Goal: Check status: Check status

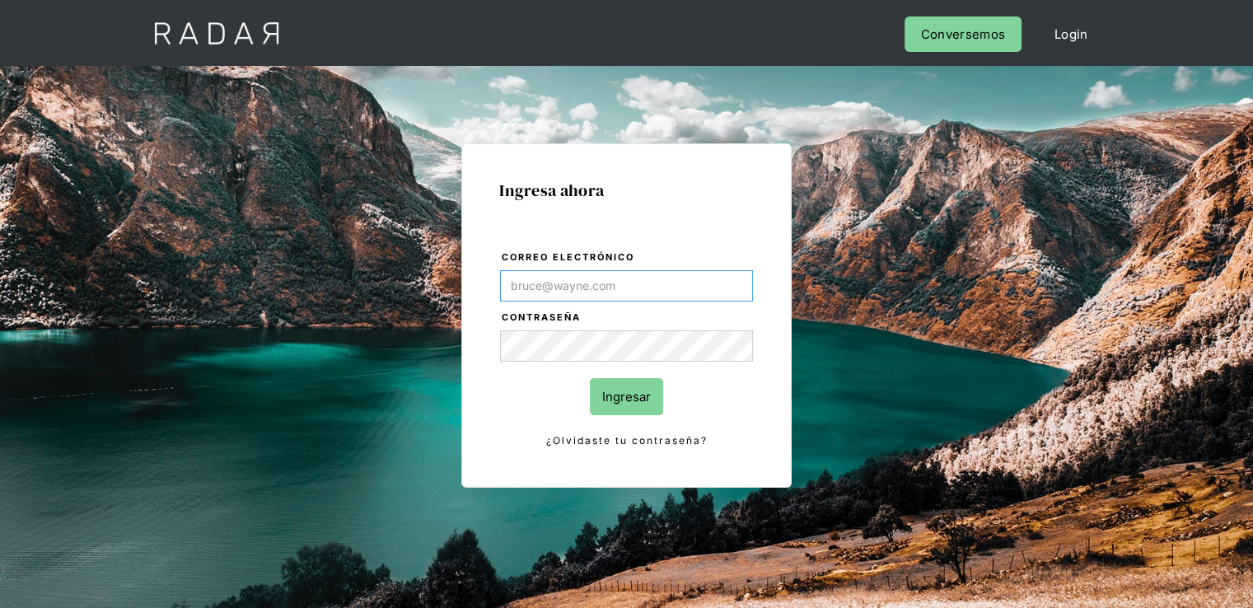
type input "[PERSON_NAME][EMAIL_ADDRESS][PERSON_NAME][DOMAIN_NAME]"
click at [639, 399] on input "Ingresar" at bounding box center [626, 396] width 73 height 37
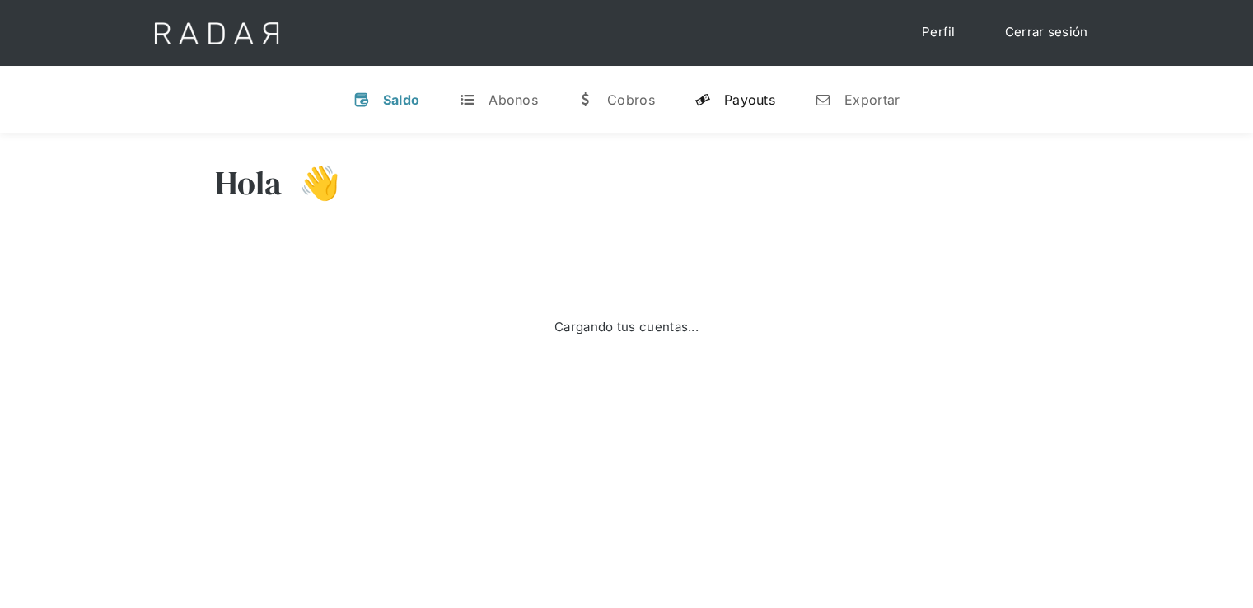
click at [745, 97] on div "Payouts" at bounding box center [749, 99] width 51 height 16
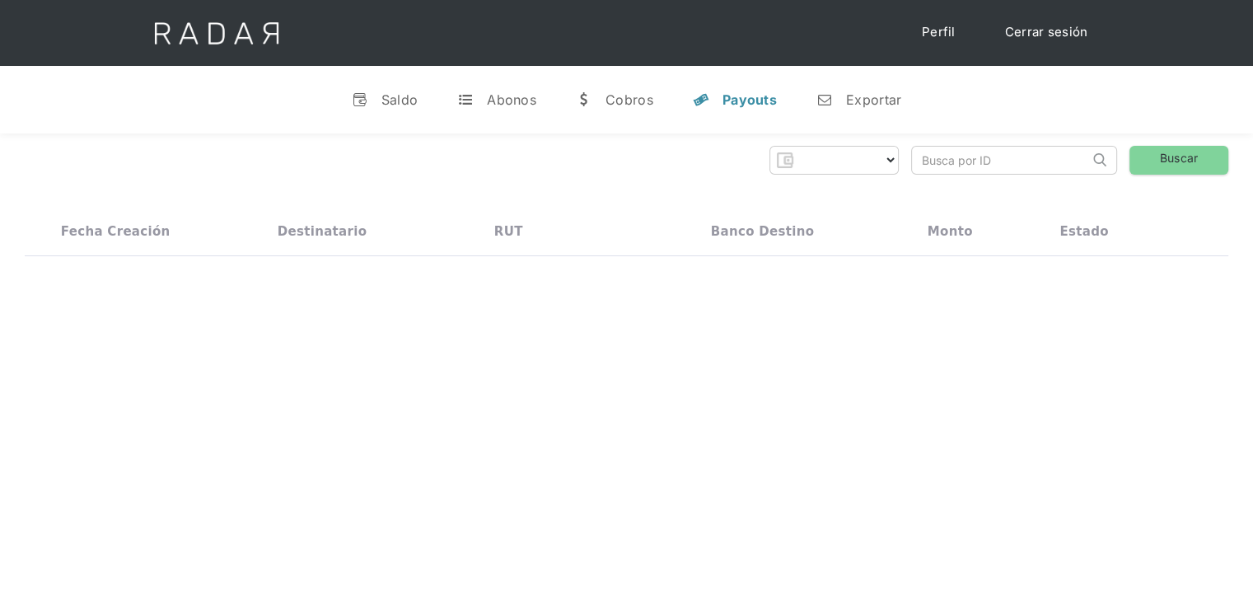
select select "monnetpayments"
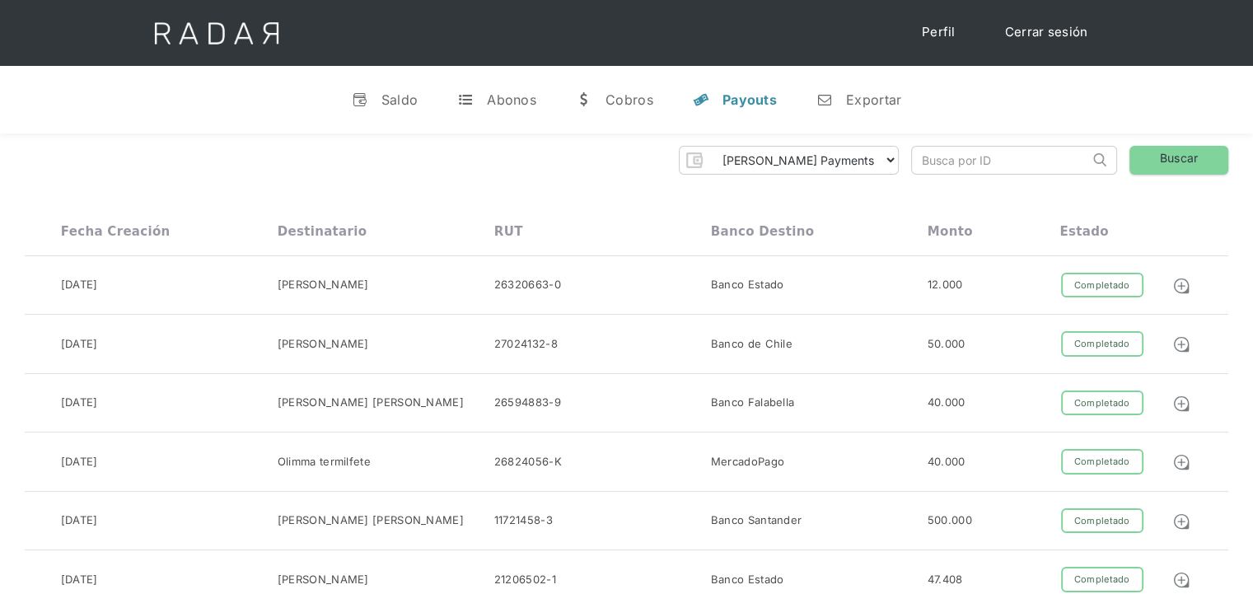
click at [955, 156] on input "search" at bounding box center [1000, 160] width 177 height 27
click at [1185, 284] on img at bounding box center [1181, 286] width 18 height 18
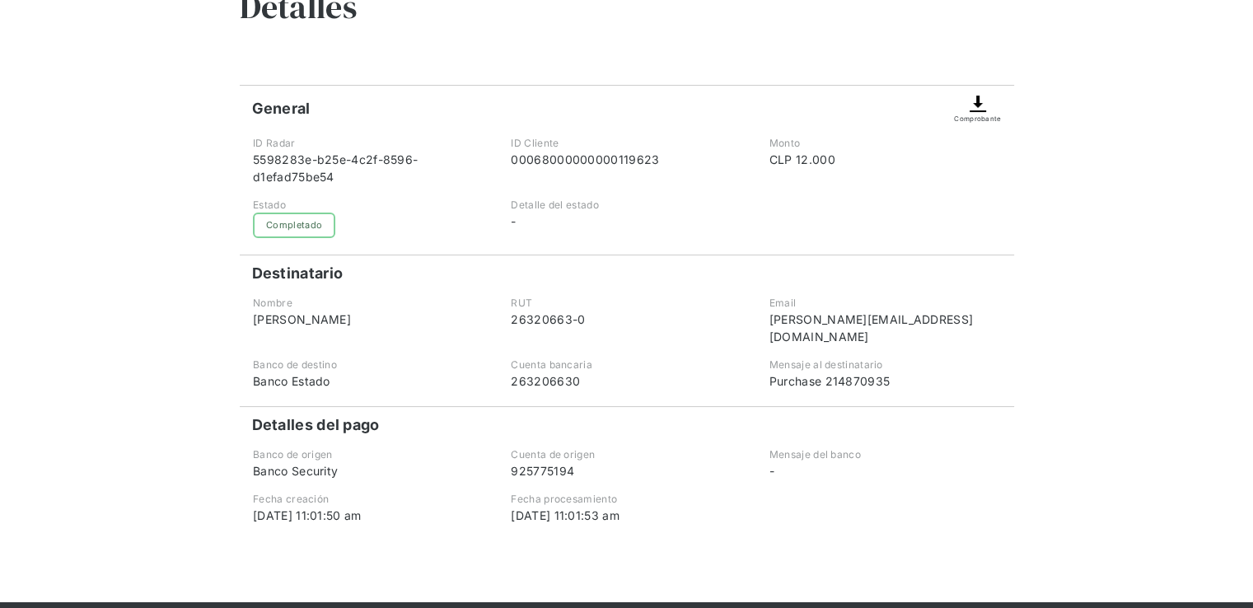
scroll to position [165, 0]
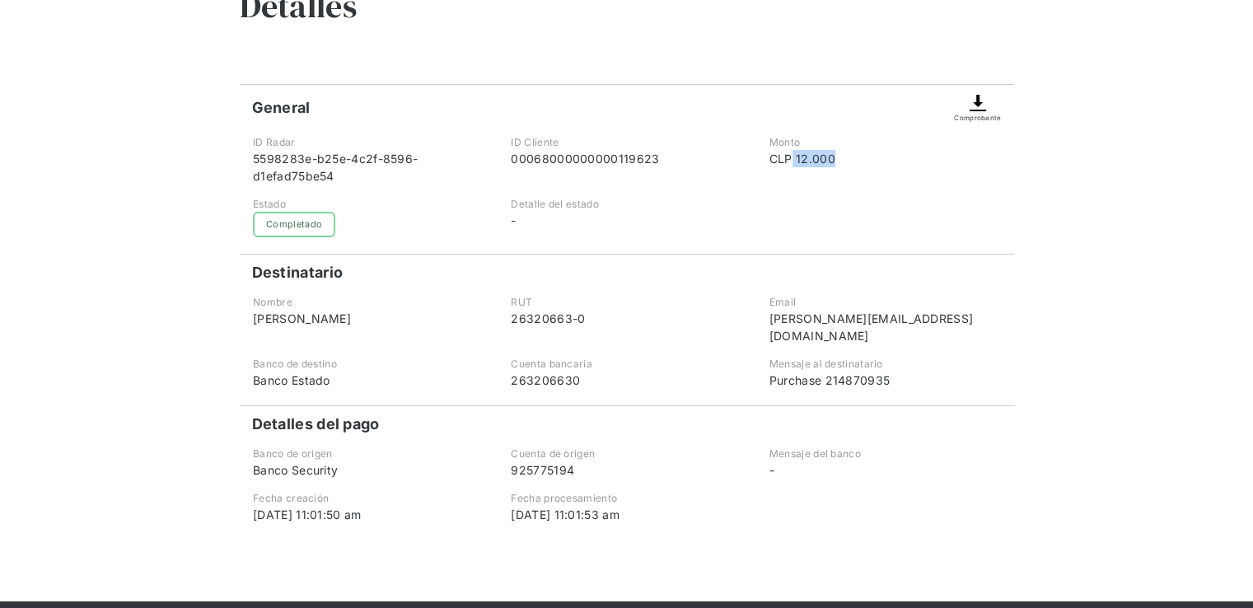
drag, startPoint x: 804, startPoint y: 158, endPoint x: 854, endPoint y: 156, distance: 50.3
click at [854, 156] on div "CLP 12.000" at bounding box center [884, 158] width 231 height 17
click at [393, 94] on div "General Comprobante" at bounding box center [627, 103] width 774 height 39
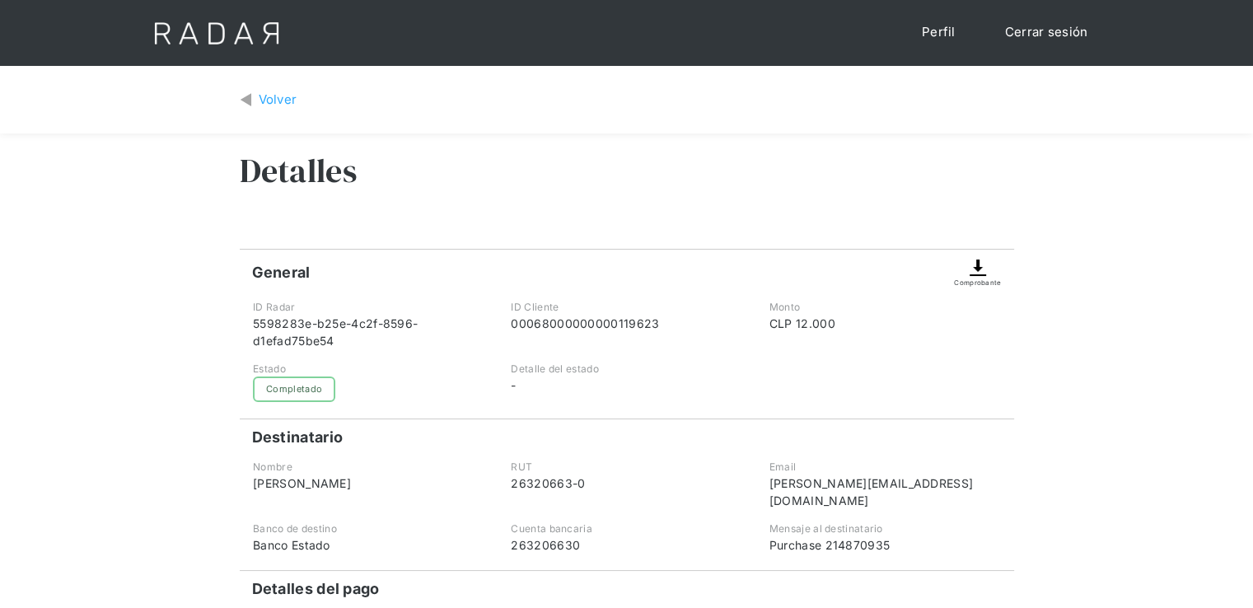
click at [936, 32] on link "Perfil" at bounding box center [938, 32] width 67 height 32
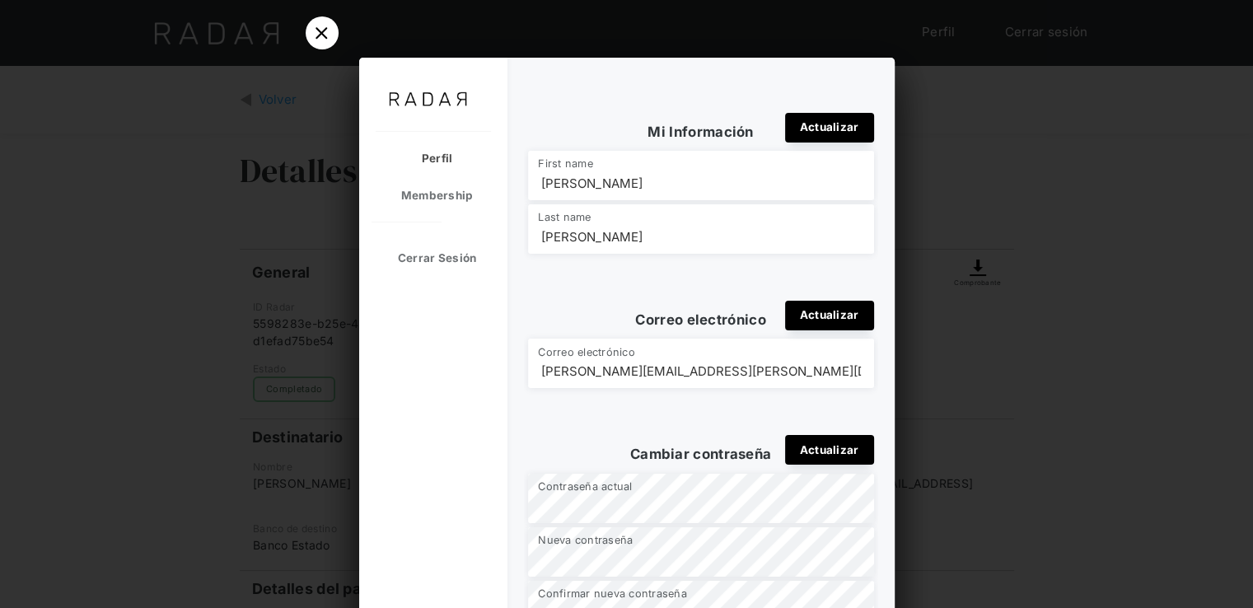
click at [311, 36] on icon at bounding box center [322, 33] width 22 height 22
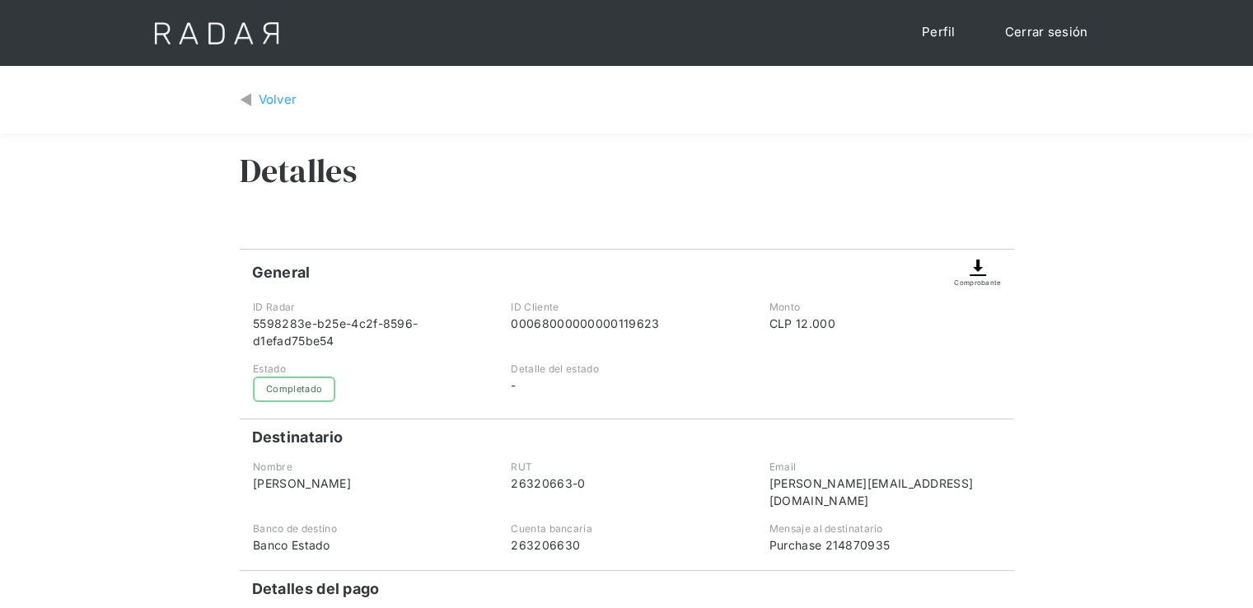
click at [274, 96] on div "Volver" at bounding box center [278, 100] width 39 height 19
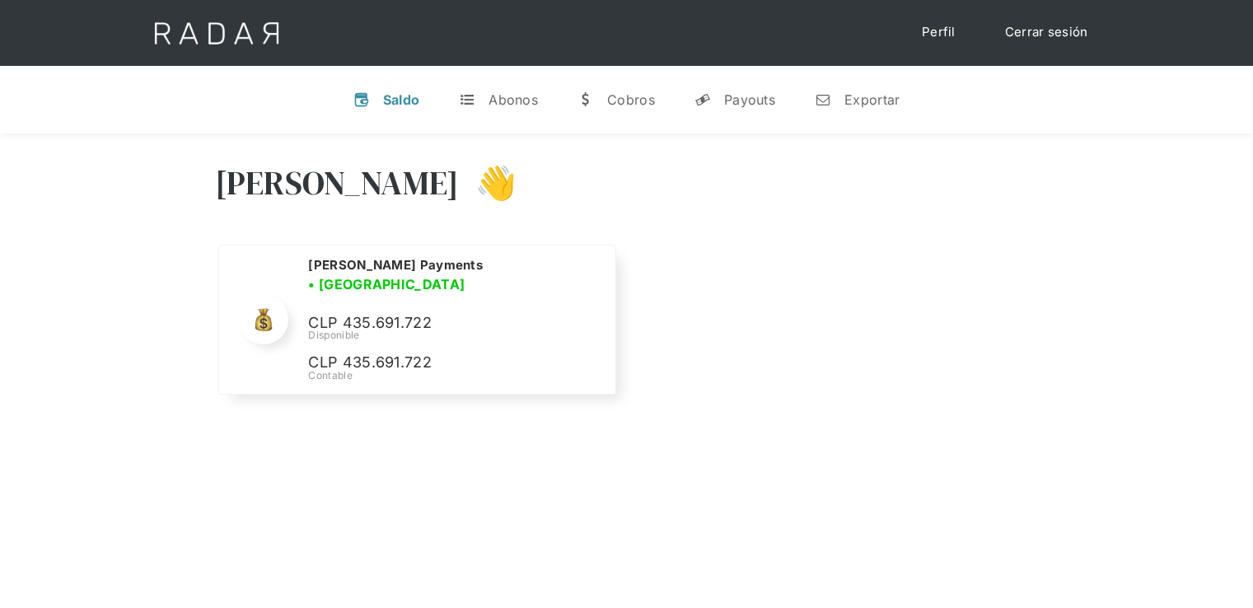
click at [1029, 27] on link "Cerrar sesión" at bounding box center [1046, 32] width 116 height 32
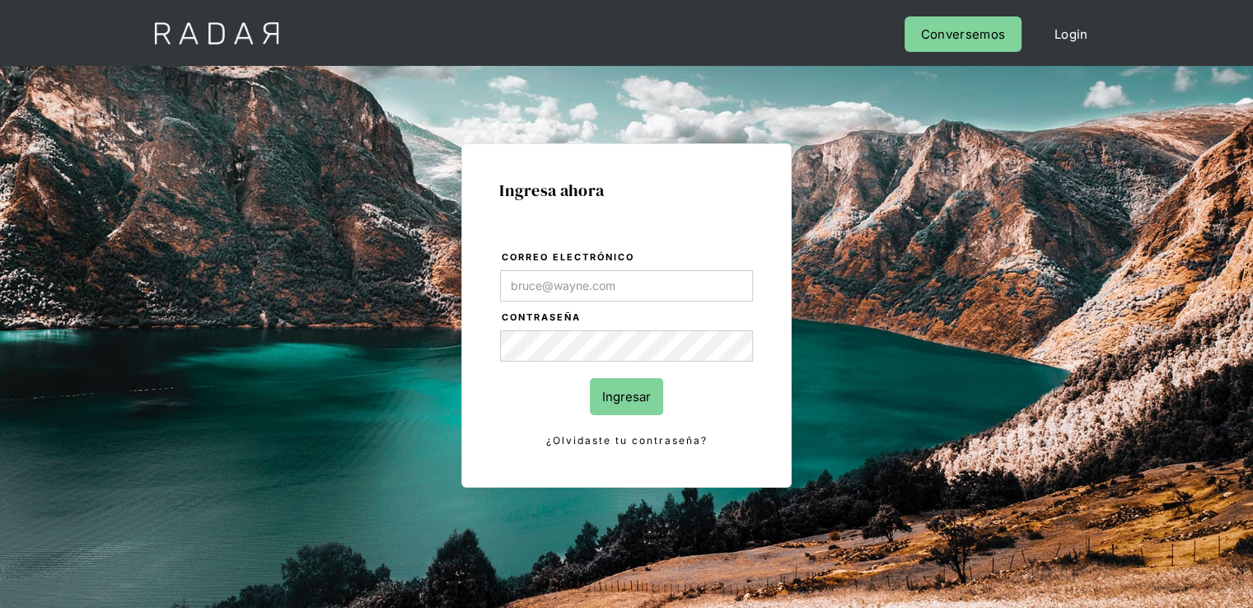
type input "[PERSON_NAME][EMAIL_ADDRESS][PERSON_NAME][DOMAIN_NAME]"
click at [633, 405] on input "Ingresar" at bounding box center [626, 396] width 73 height 37
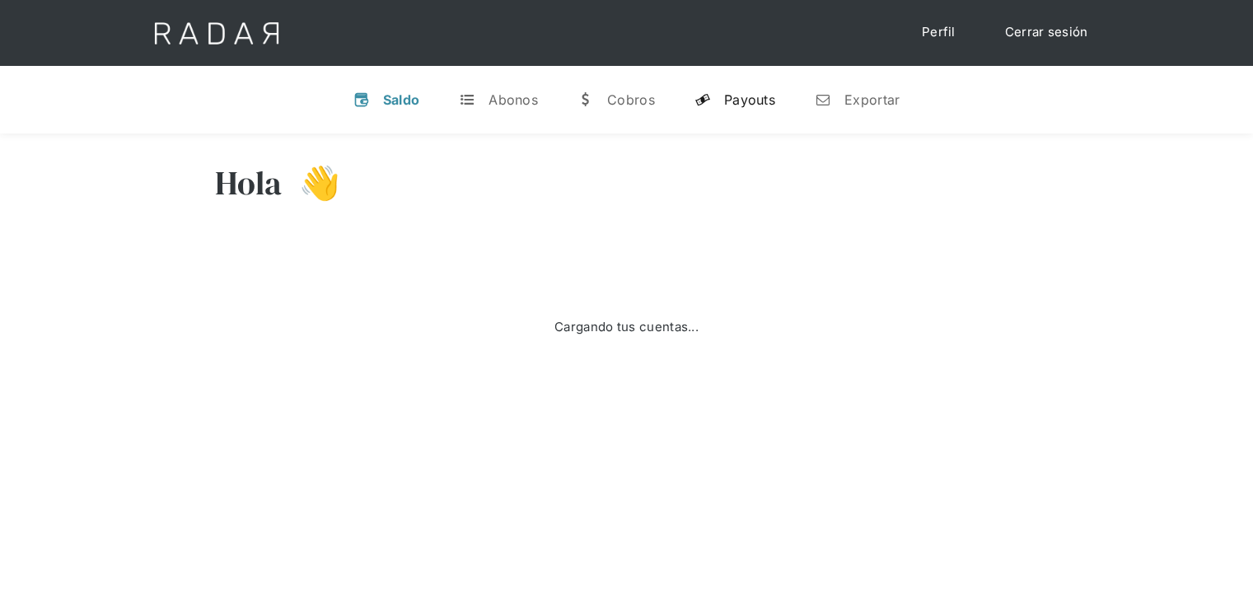
click at [741, 112] on link "y Payouts" at bounding box center [734, 99] width 107 height 43
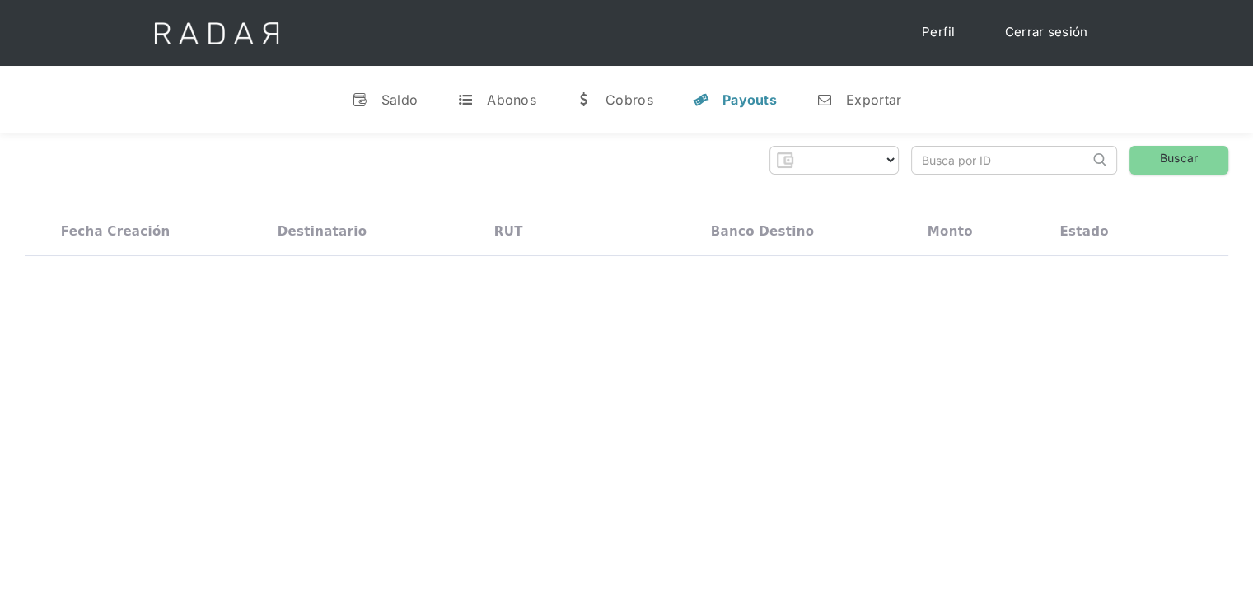
select select "monnetpayments"
click at [950, 157] on input "search" at bounding box center [1000, 160] width 177 height 27
paste input "00212000000000010845"
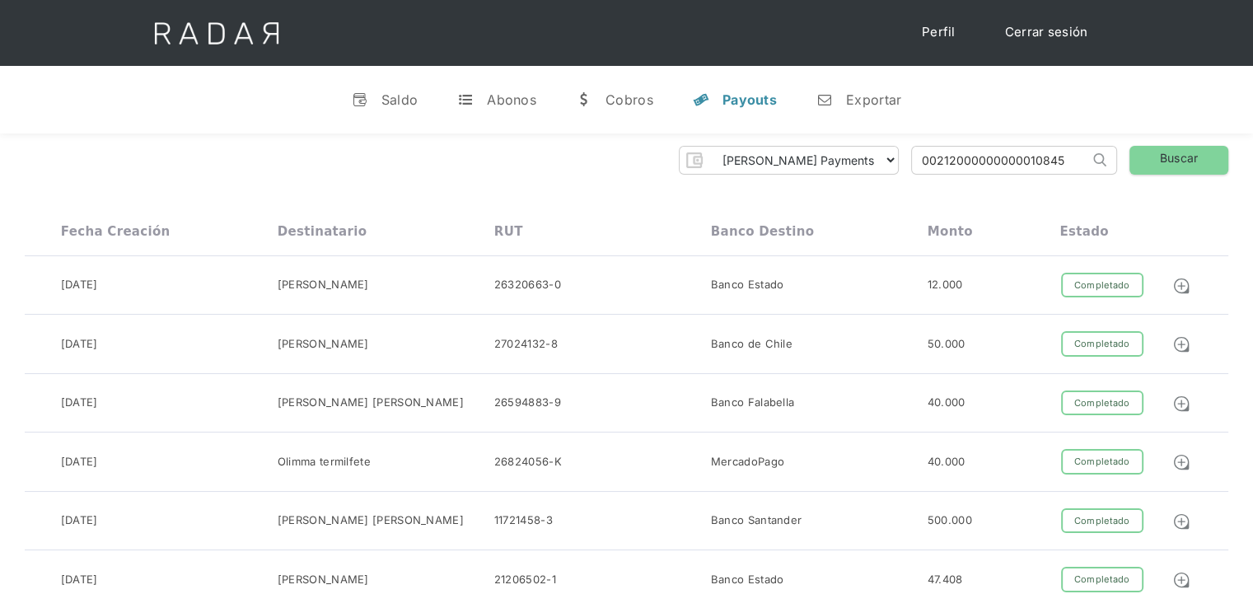
type input "00212000000000010845"
click input "Search" at bounding box center [0, 0] width 0 height 0
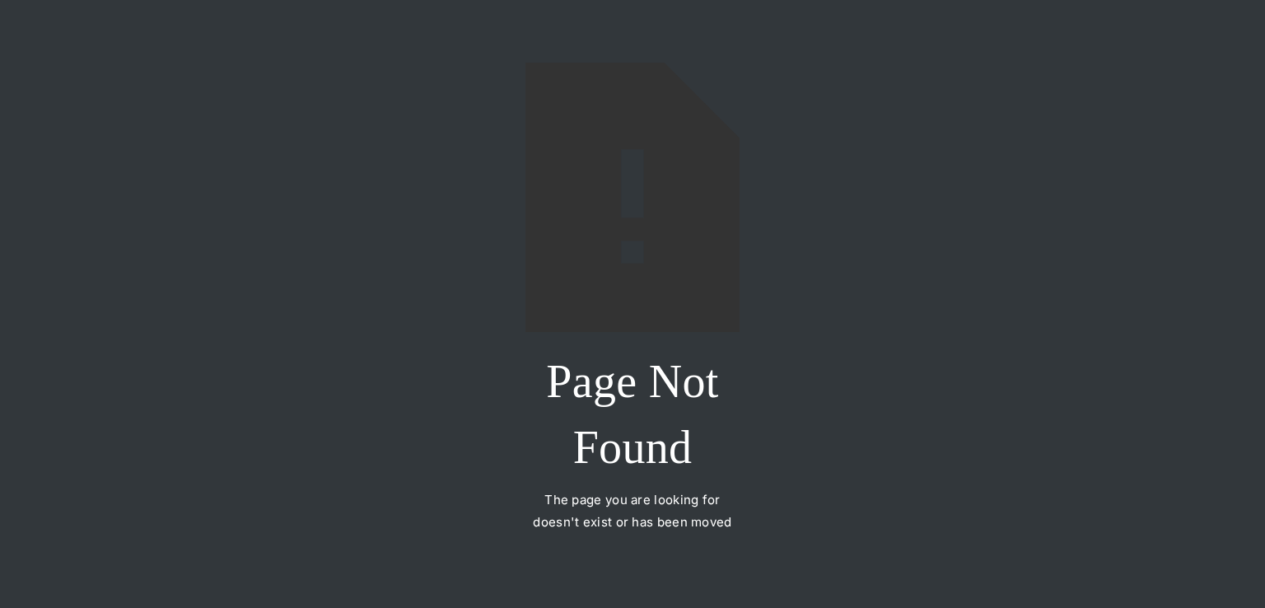
click at [819, 429] on div "Page Not Found The page you are looking for doesn't exist or has been moved" at bounding box center [632, 304] width 1265 height 608
click at [671, 426] on h2 "Page Not Found" at bounding box center [632, 414] width 214 height 132
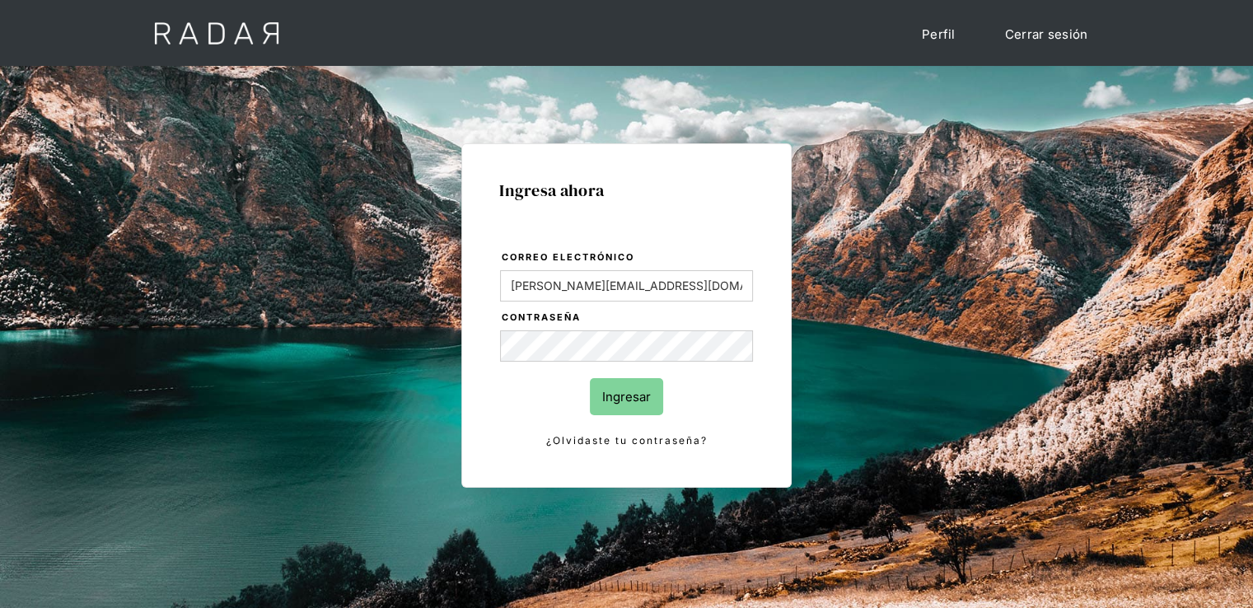
click at [611, 384] on input "Ingresar" at bounding box center [626, 396] width 73 height 37
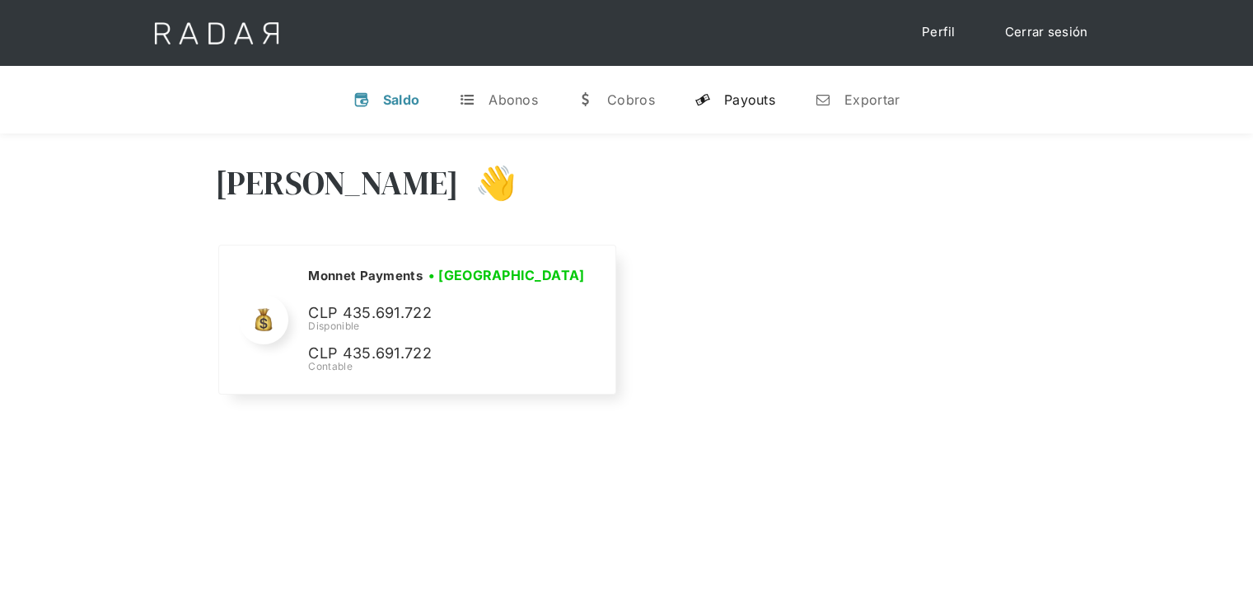
select select "monnetpayments"
click at [725, 105] on div "Payouts" at bounding box center [749, 99] width 51 height 16
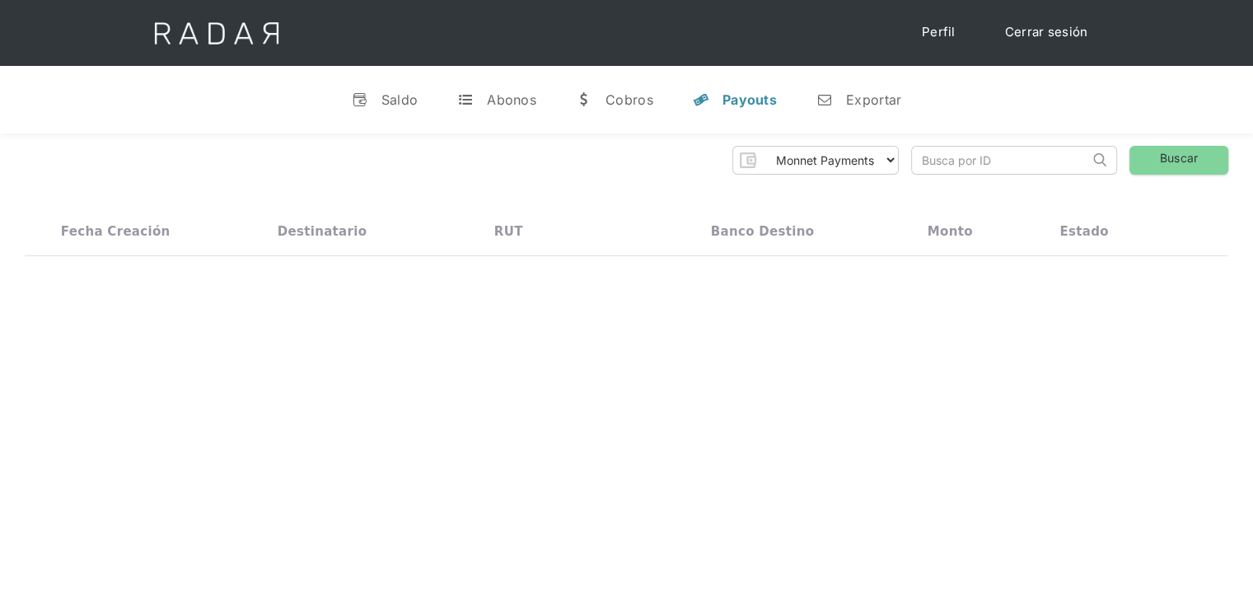
click at [931, 154] on input "search" at bounding box center [1000, 160] width 177 height 27
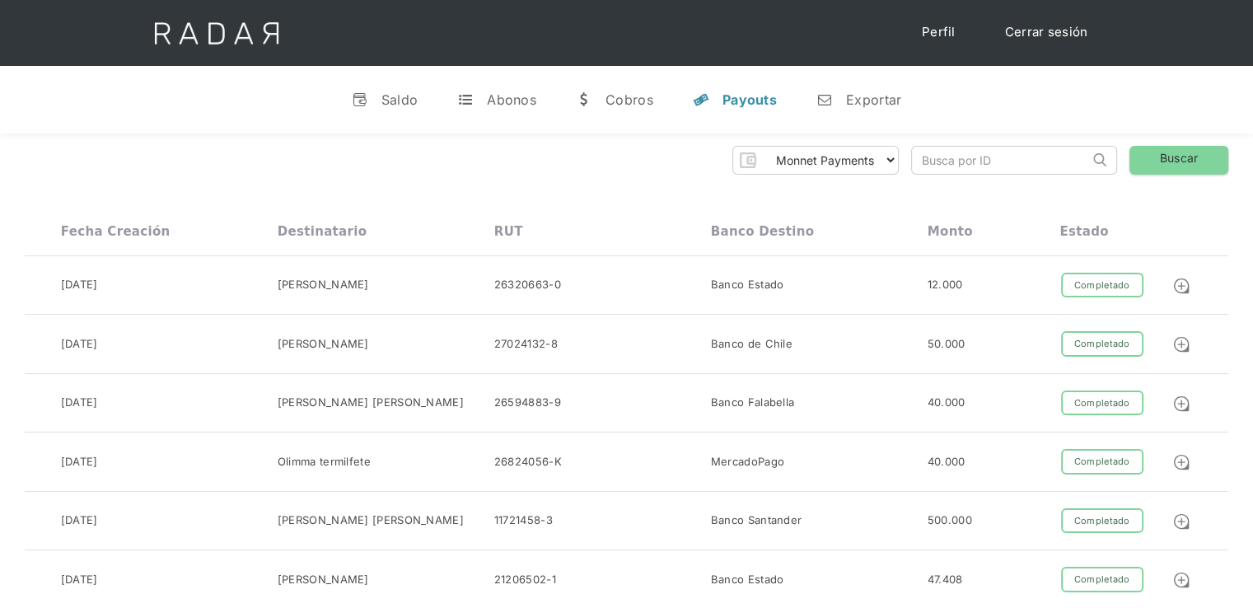
type input "00212000000000010845"
click at [1183, 151] on link "Buscar" at bounding box center [1178, 160] width 99 height 29
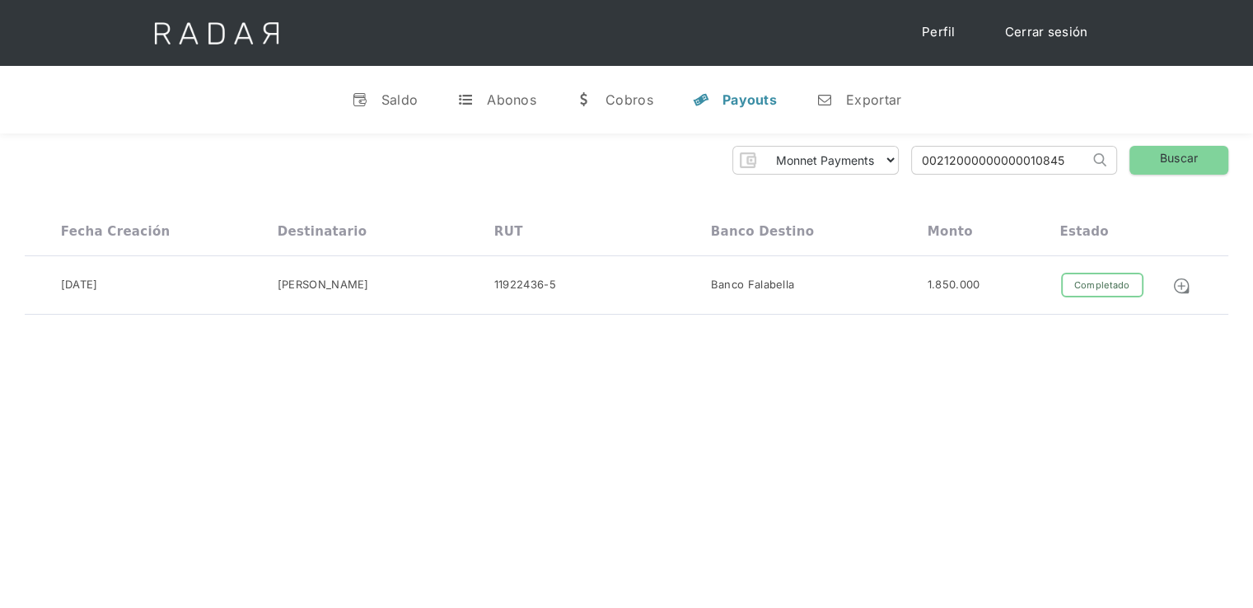
click at [1002, 159] on input "00212000000000010845" at bounding box center [1000, 160] width 177 height 27
click at [673, 166] on div "Monnet Payments Thank you! Your submission has been received! Oops! Something w…" at bounding box center [626, 160] width 1203 height 29
click at [385, 98] on div "Saldo" at bounding box center [399, 99] width 37 height 16
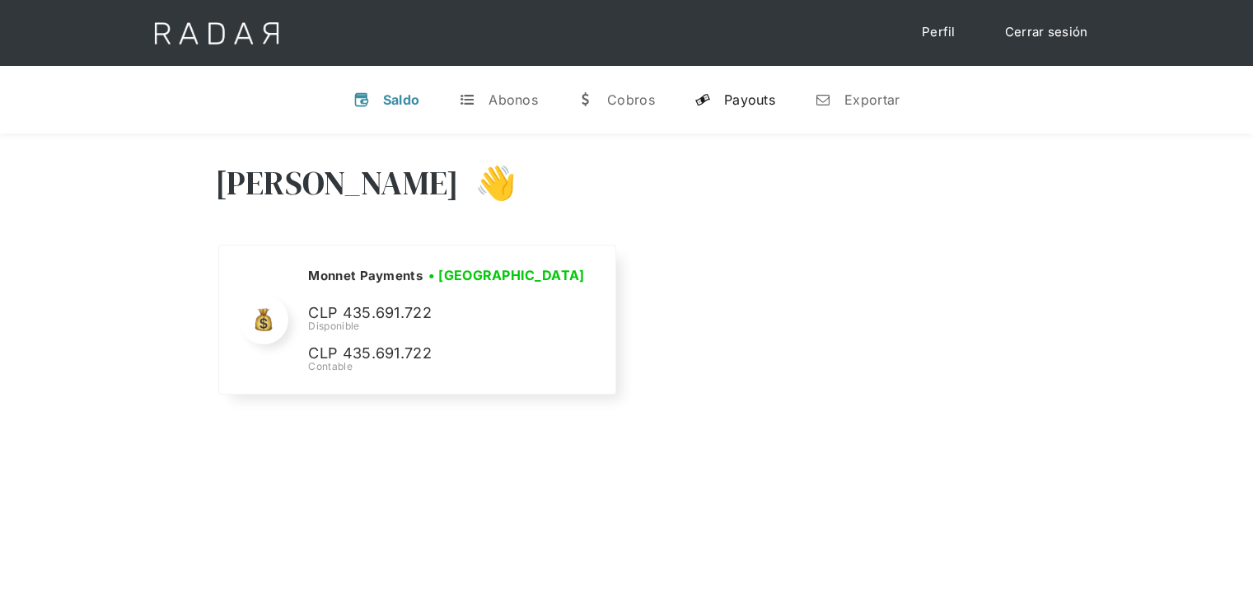
click at [737, 106] on div "Payouts" at bounding box center [749, 99] width 51 height 16
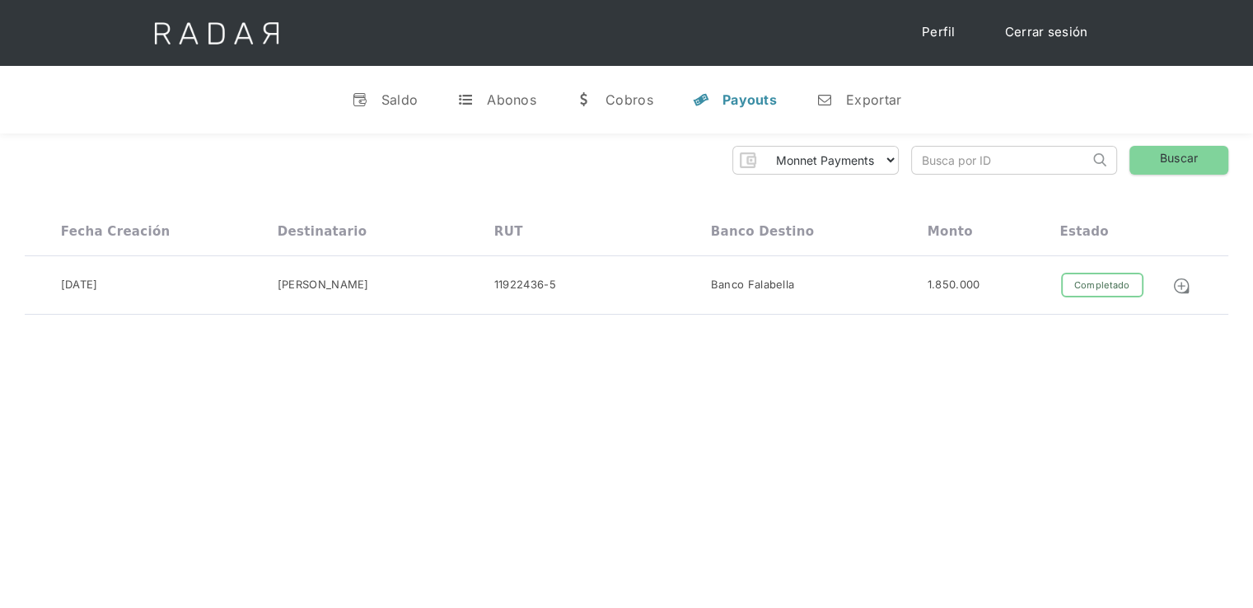
click at [1034, 27] on link "Cerrar sesión" at bounding box center [1046, 32] width 116 height 32
